Goal: Use online tool/utility: Use online tool/utility

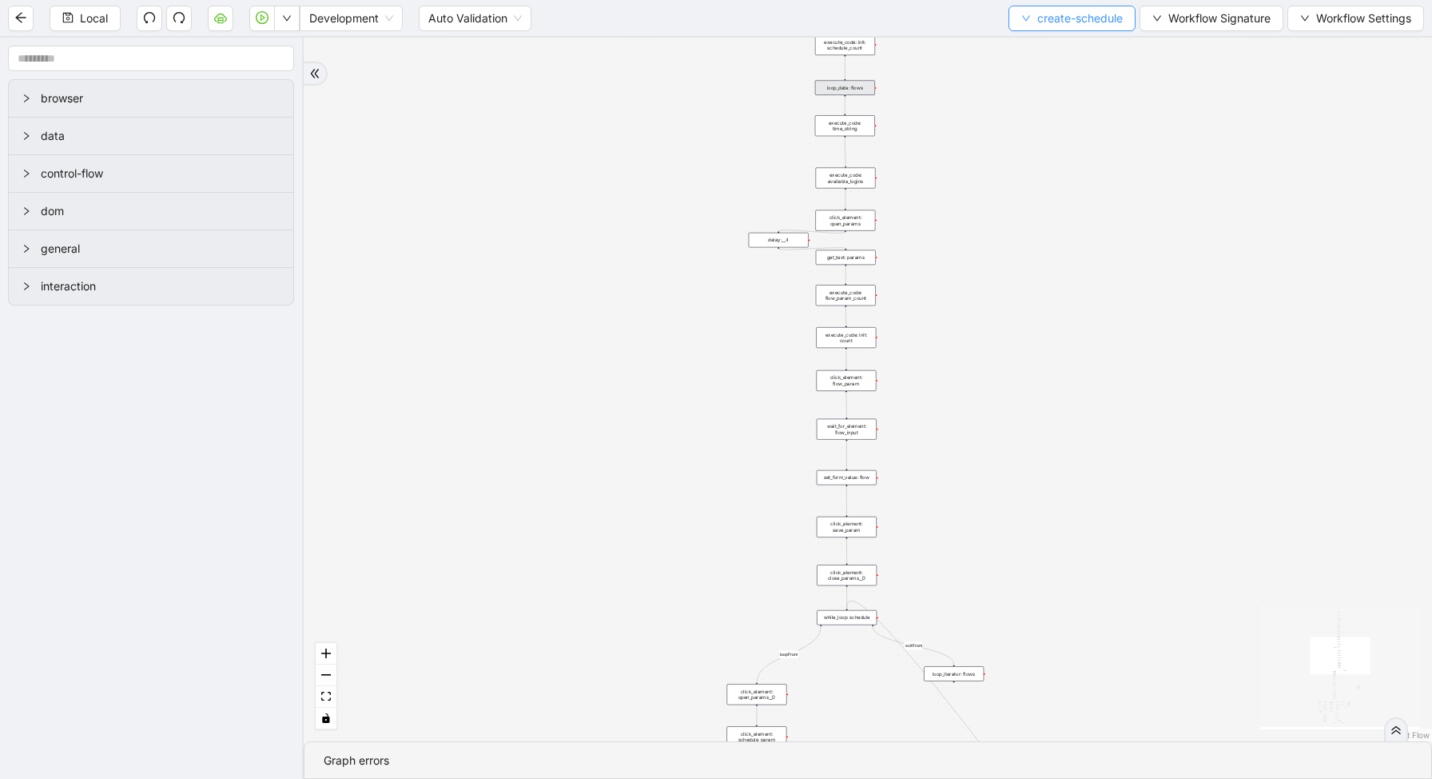
click at [1037, 22] on span "create-schedule" at bounding box center [1080, 19] width 86 height 18
click at [1020, 60] on li "Select" at bounding box center [1067, 50] width 121 height 26
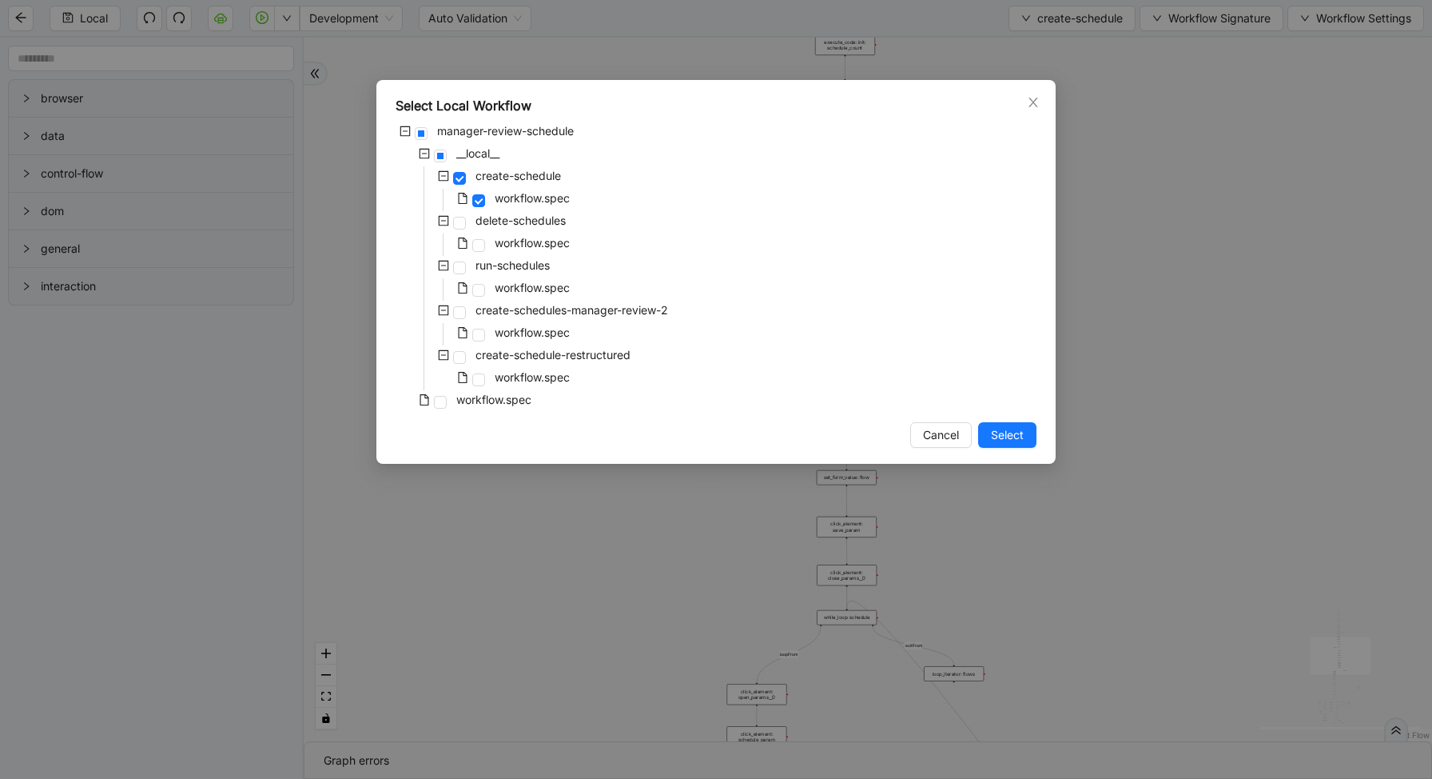
click at [482, 253] on div "workflow.spec" at bounding box center [484, 244] width 177 height 22
click at [480, 250] on span at bounding box center [478, 245] width 13 height 13
click at [1003, 435] on span "Select" at bounding box center [1007, 435] width 33 height 18
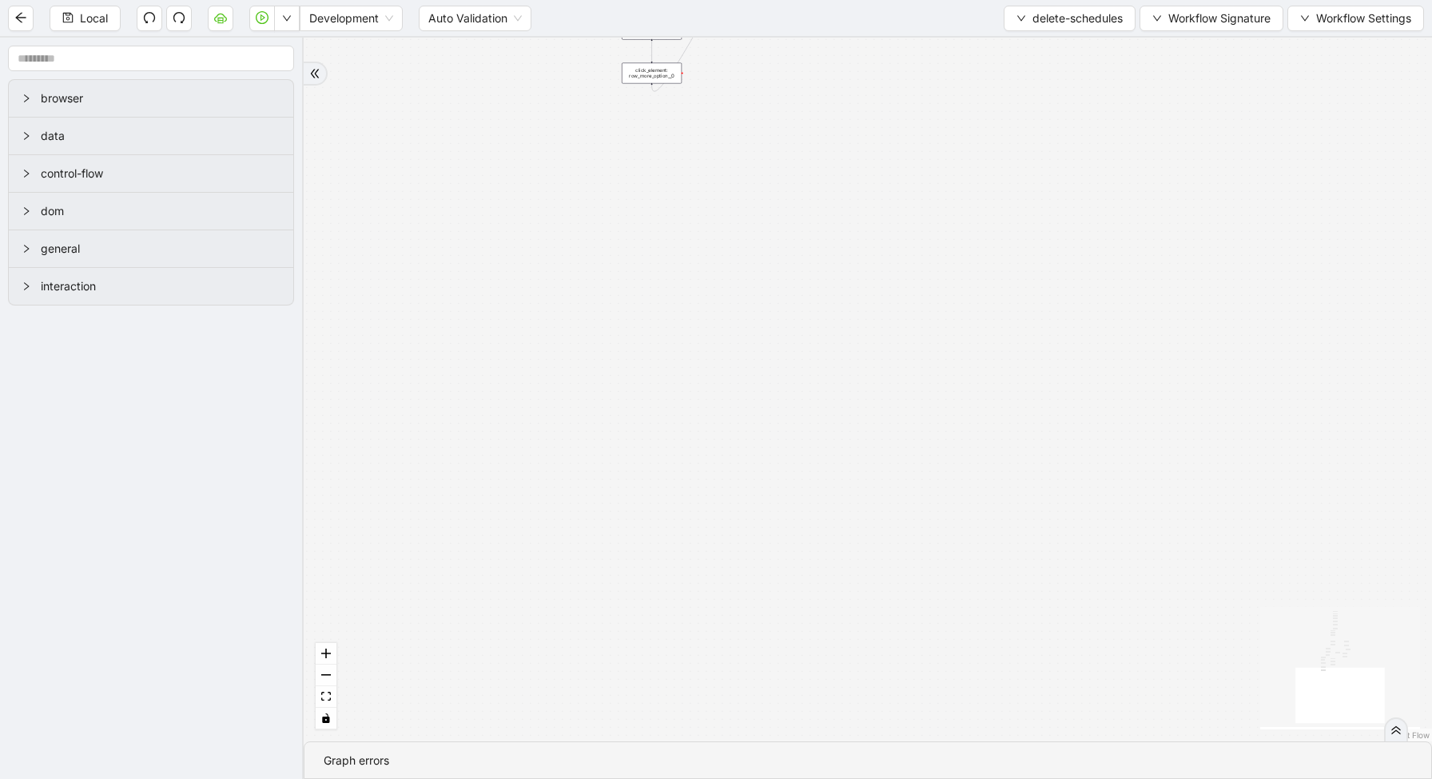
drag, startPoint x: 771, startPoint y: 117, endPoint x: 764, endPoint y: 575, distance: 457.3
click at [766, 573] on div "loopFrom has_cancel fallback is_required_schedule has_next_row fallback has_nex…" at bounding box center [868, 389] width 1129 height 703
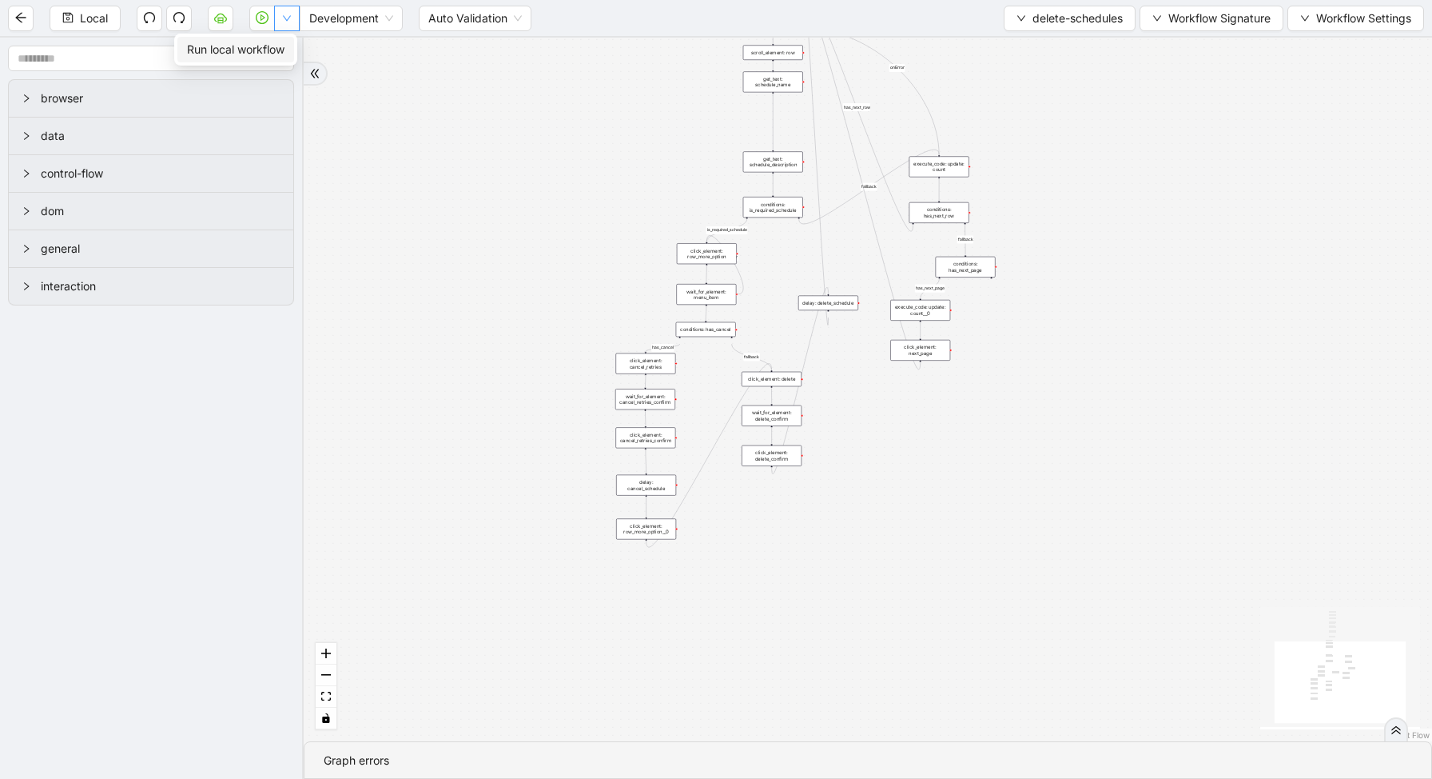
click at [288, 20] on icon "down" at bounding box center [287, 19] width 8 height 6
click at [289, 41] on li "Run local workflow" at bounding box center [235, 50] width 117 height 26
click at [1021, 13] on button "delete-schedules" at bounding box center [1070, 19] width 132 height 26
click at [1012, 48] on span "Select" at bounding box center [1066, 50] width 108 height 18
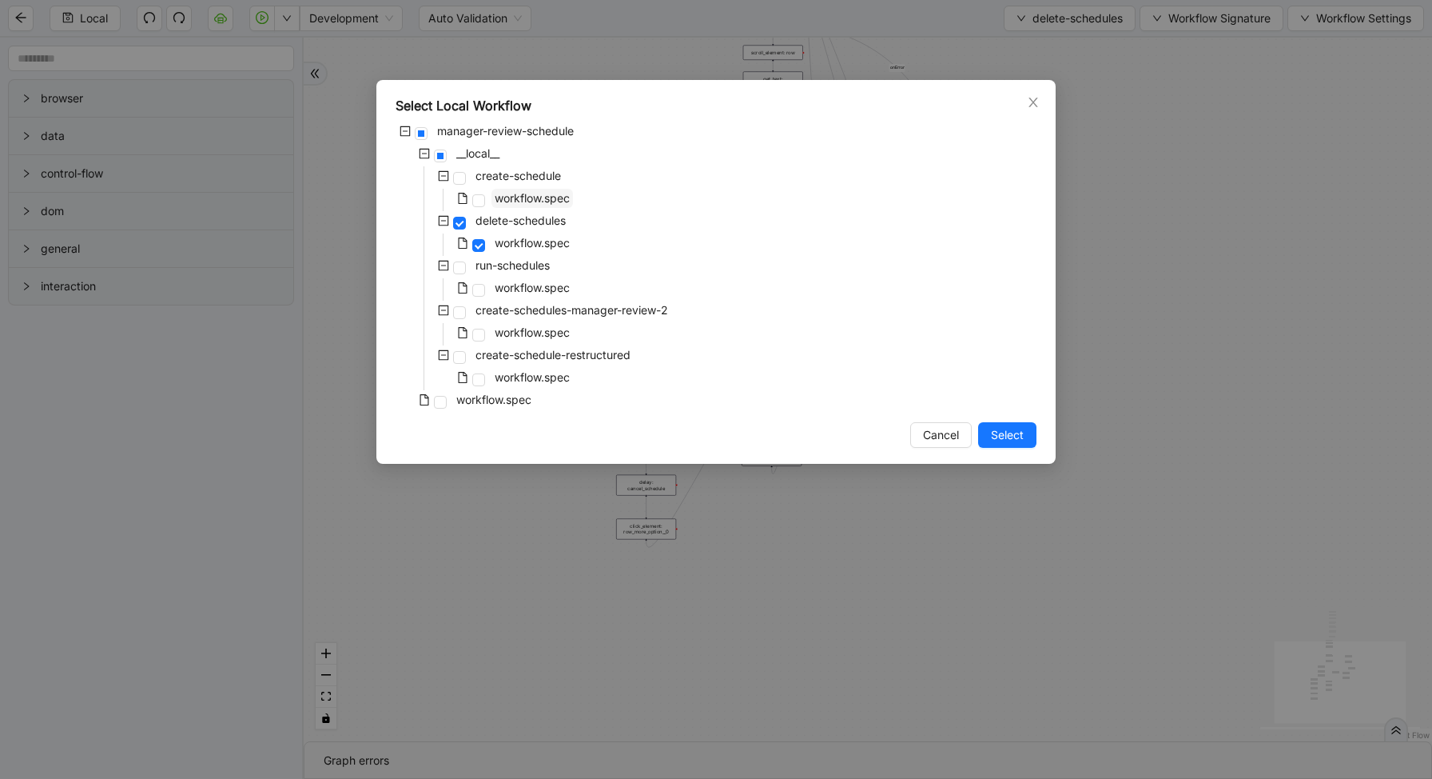
click at [500, 204] on span "workflow.spec" at bounding box center [532, 198] width 75 height 14
click at [1012, 435] on span "Select" at bounding box center [1007, 435] width 33 height 18
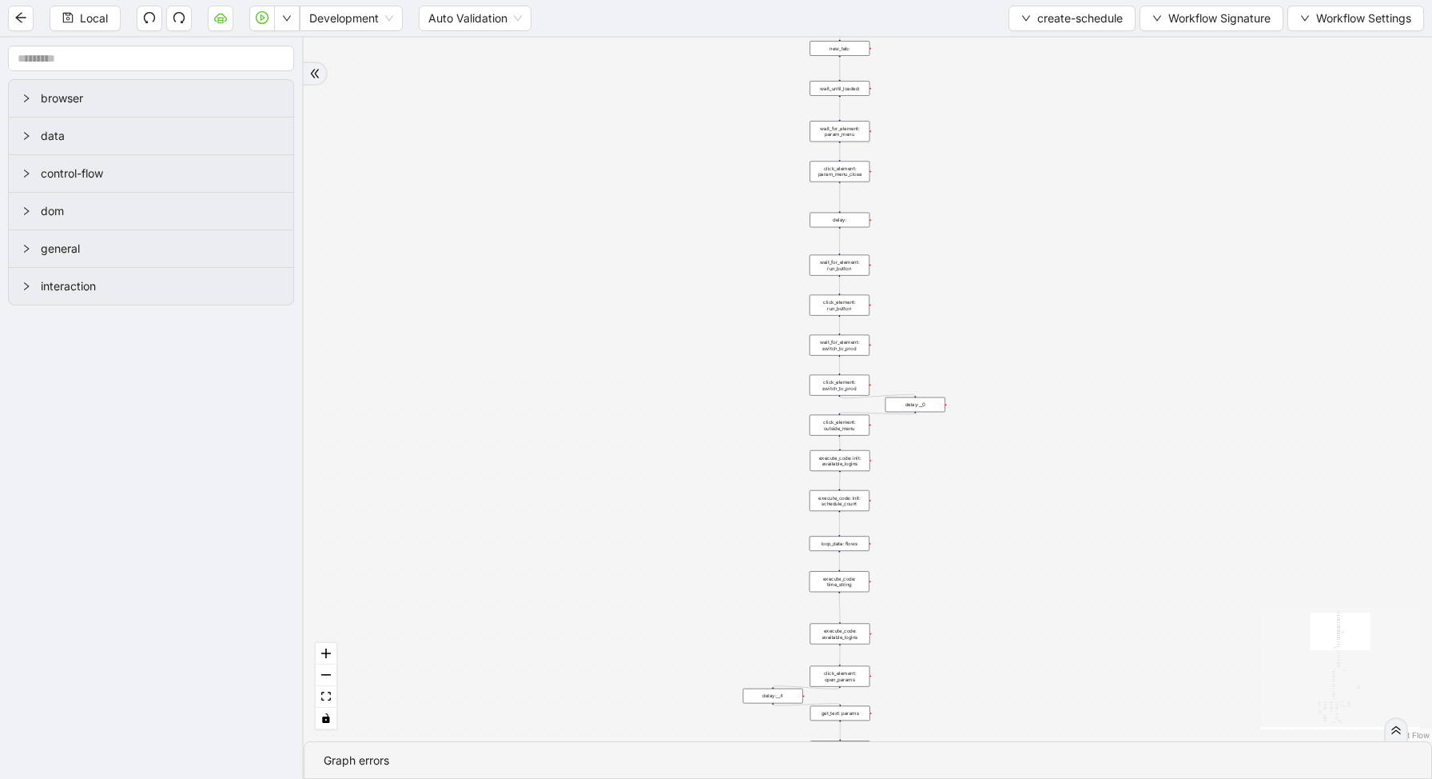
click at [843, 548] on div "loop_data: flows" at bounding box center [840, 543] width 60 height 15
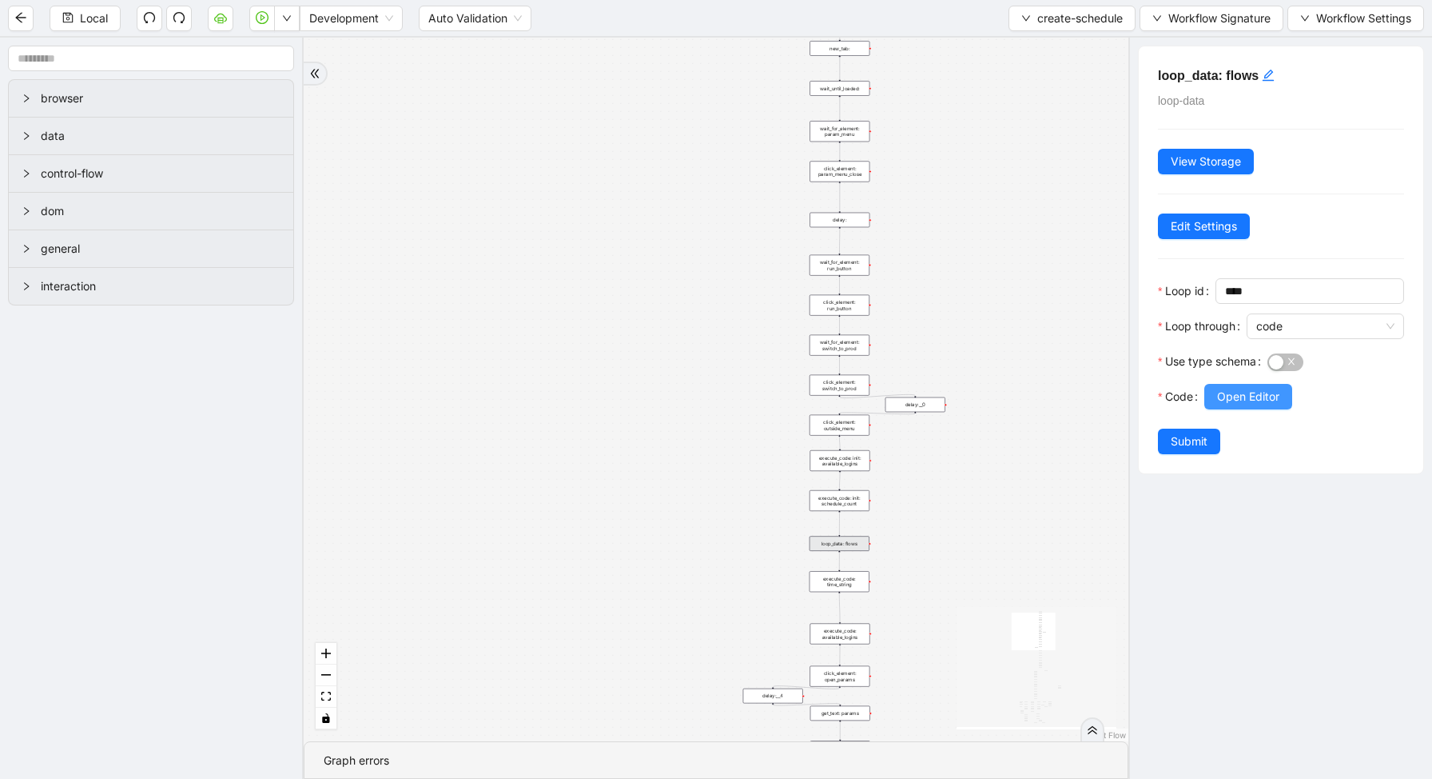
click at [1227, 408] on button "Open Editor" at bounding box center [1249, 397] width 88 height 26
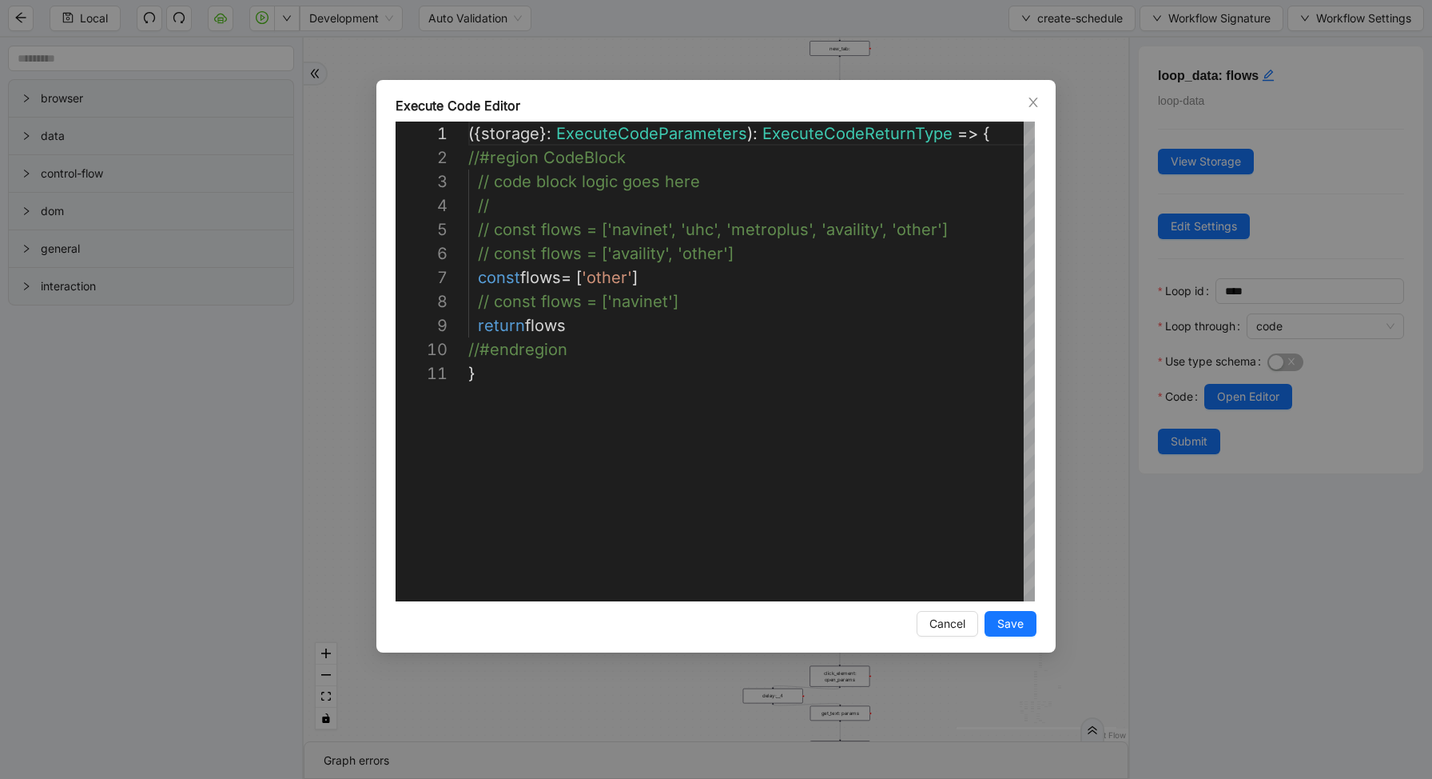
scroll to position [240, 0]
click at [968, 241] on div "( { storage } : ExecuteCodeParameters ): ExecuteCodeReturnType => { //#region C…" at bounding box center [752, 480] width 569 height 719
click at [728, 277] on div "( { storage } : ExecuteCodeParameters ): ExecuteCodeReturnType => { //#region C…" at bounding box center [752, 480] width 569 height 719
type textarea "**********"
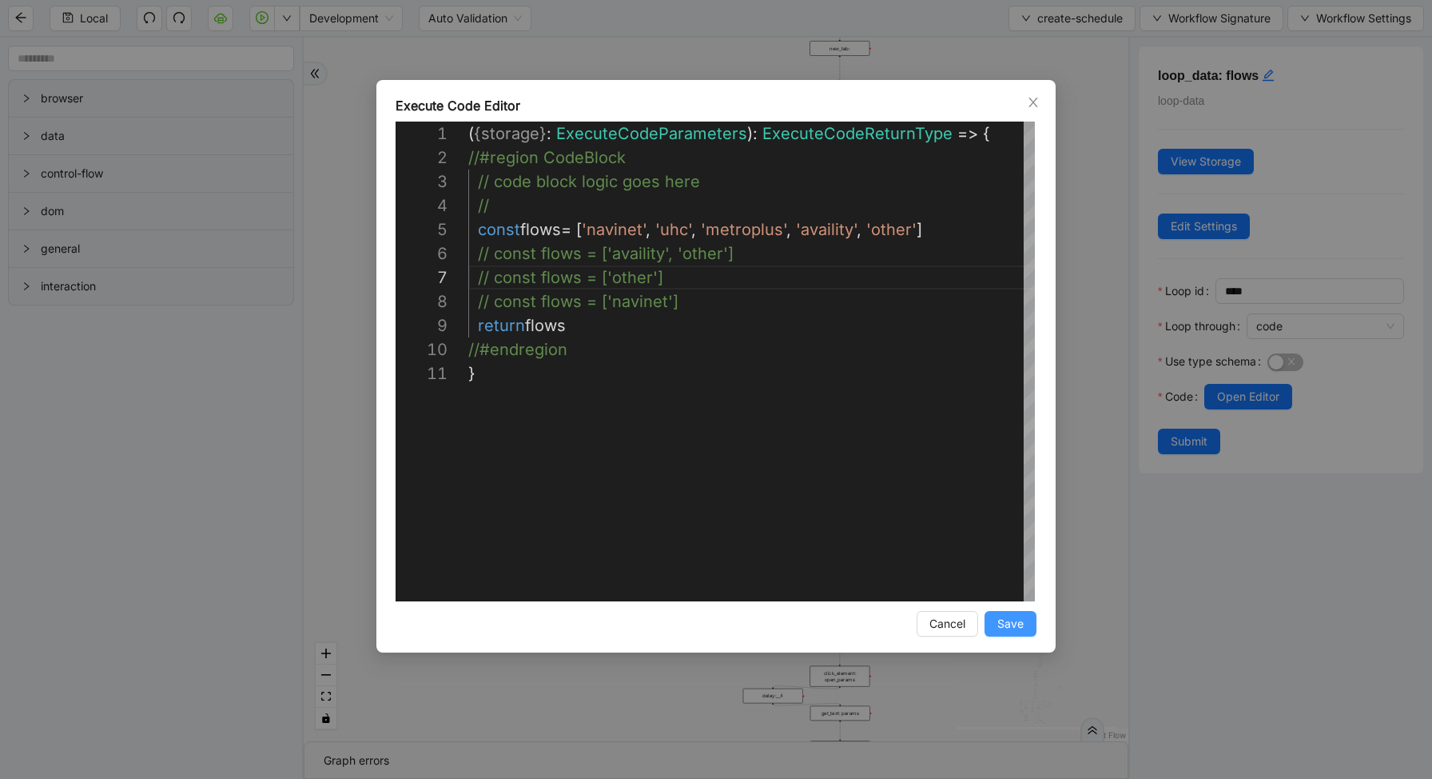
click at [1010, 626] on span "Save" at bounding box center [1011, 624] width 26 height 18
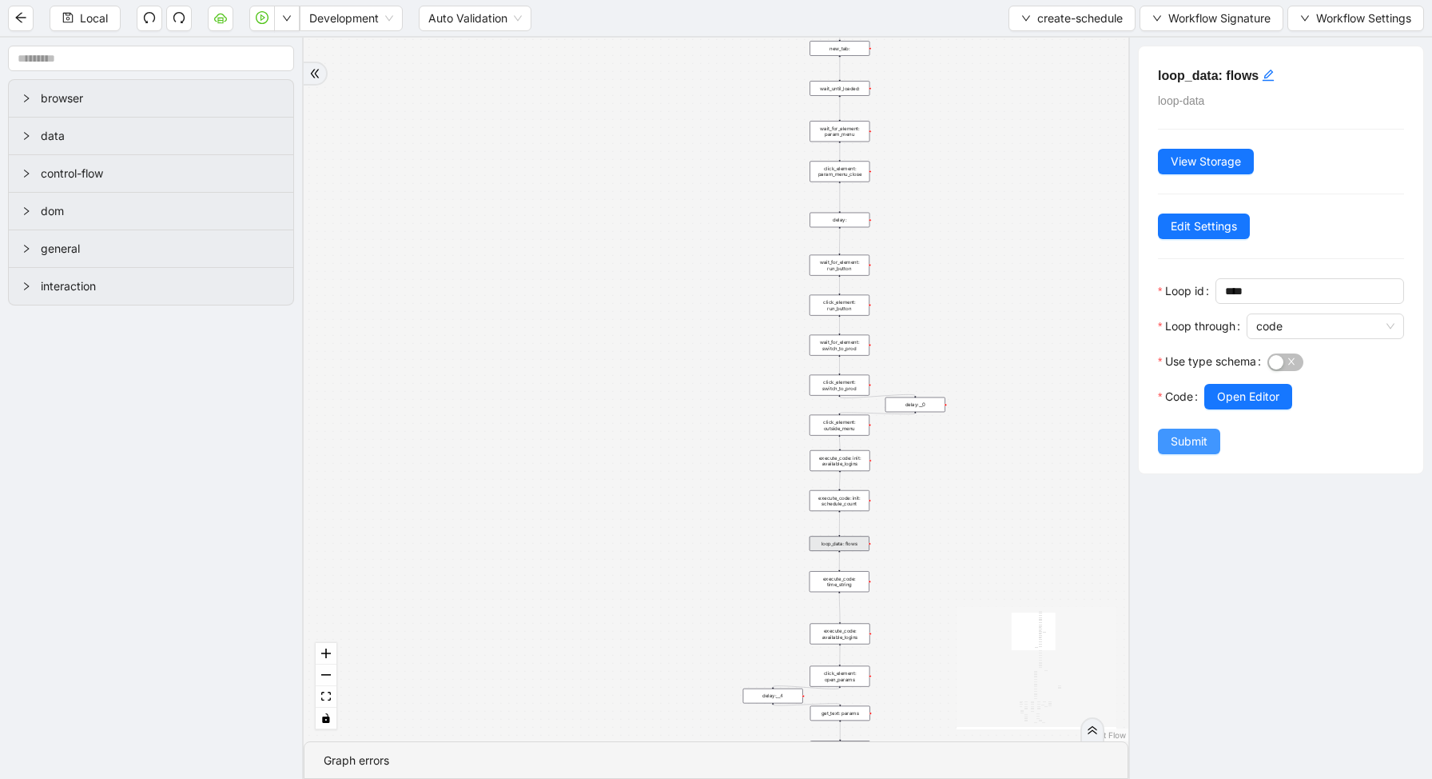
click at [1204, 432] on span "Submit" at bounding box center [1189, 441] width 37 height 18
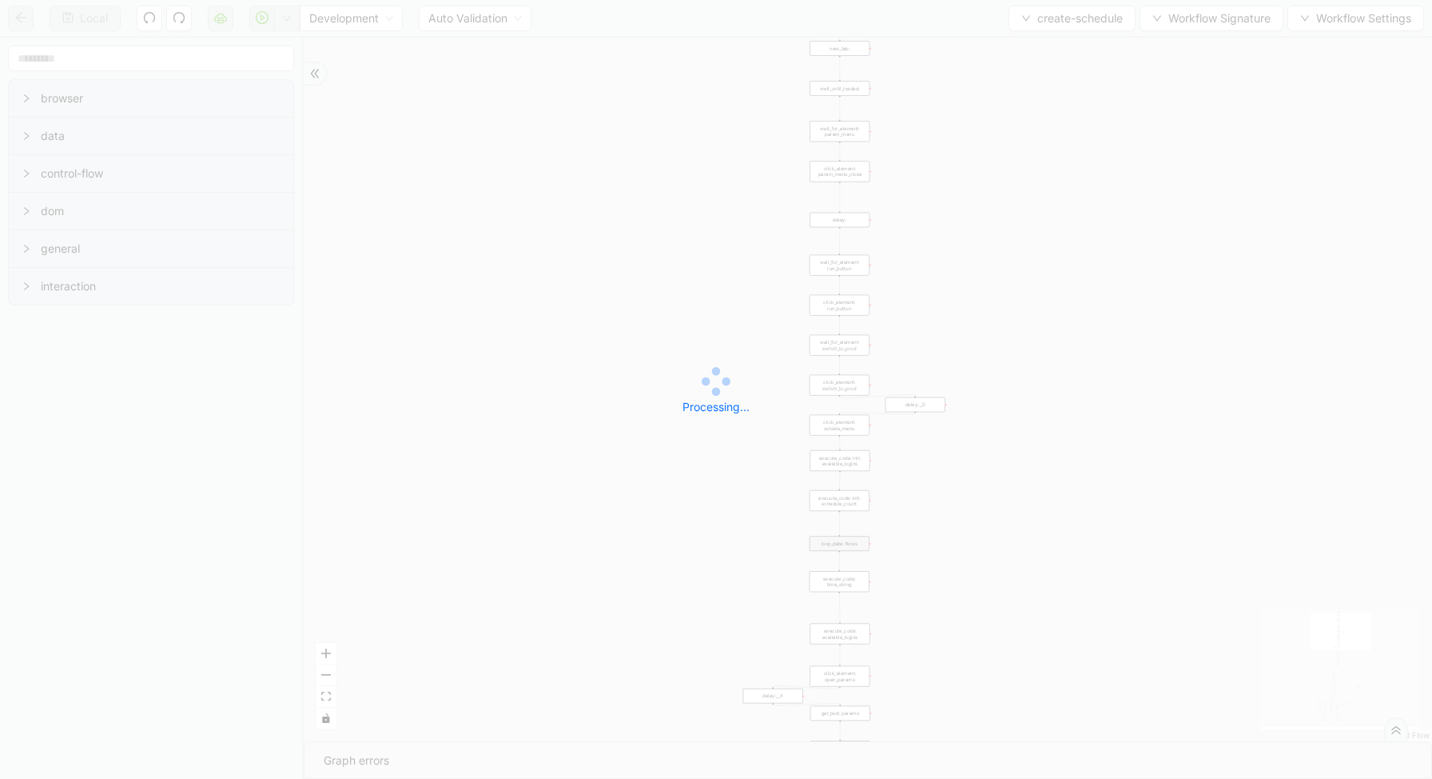
click at [289, 18] on div "Local Development Auto Validation create-schedule Workflow Signature Workflow S…" at bounding box center [716, 389] width 1432 height 779
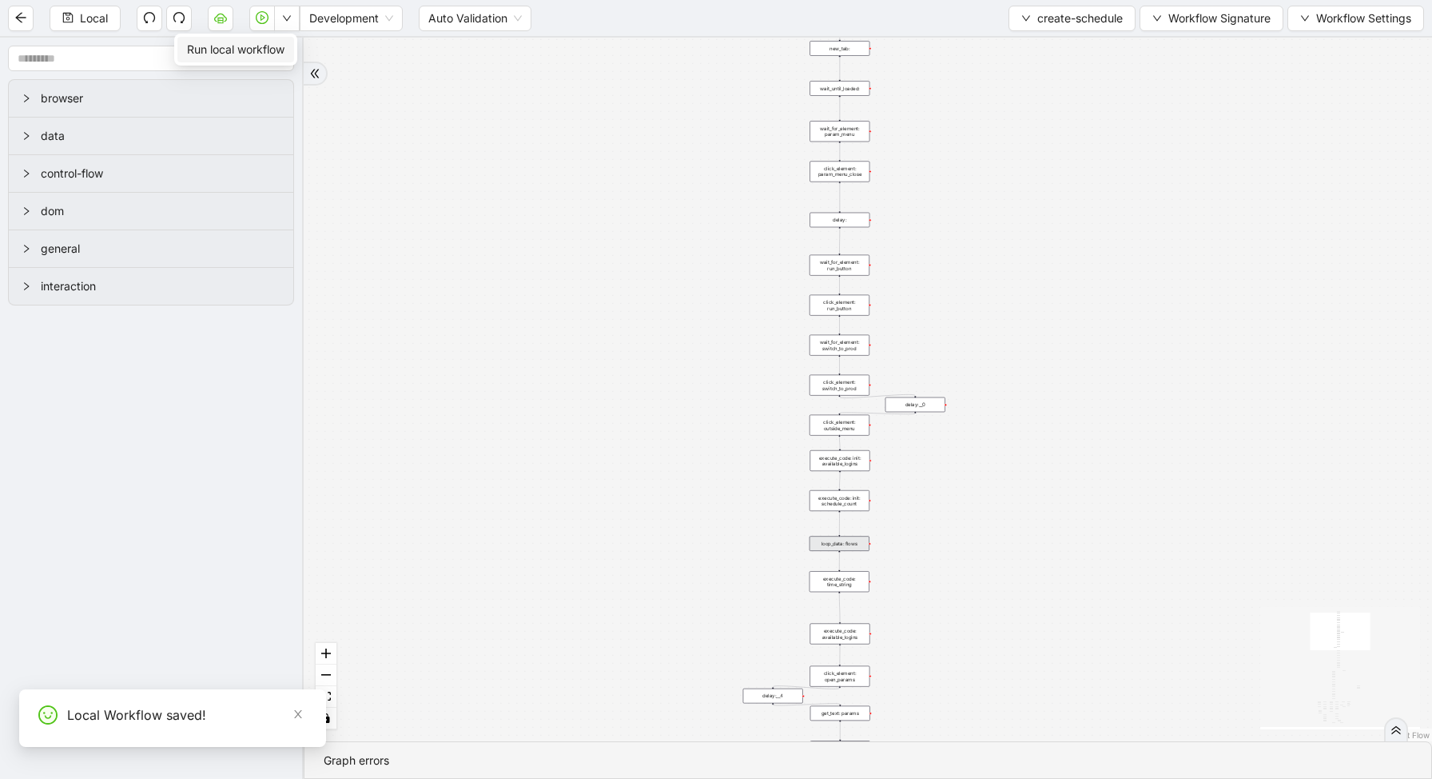
click at [289, 18] on icon "down" at bounding box center [287, 19] width 8 height 6
click at [287, 46] on li "Run local workflow" at bounding box center [235, 50] width 117 height 26
